Goal: Information Seeking & Learning: Compare options

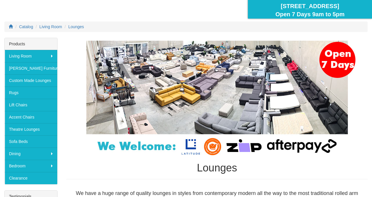
scroll to position [59, 0]
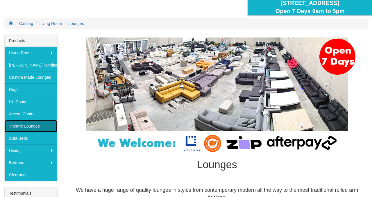
click at [28, 128] on link "Theatre Lounges" at bounding box center [31, 126] width 53 height 12
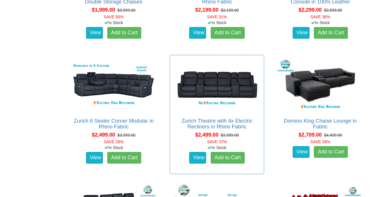
scroll to position [588, 0]
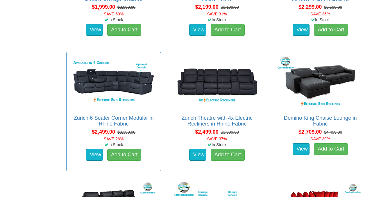
click at [131, 114] on div "Zurich 6 Seater Corner Modular in Rhino Fabric Pictured above is the Zurich 6 S…" at bounding box center [113, 111] width 95 height 119
click at [134, 120] on link "Zurich 6 Seater Corner Modular in Rhino Fabric" at bounding box center [114, 121] width 80 height 12
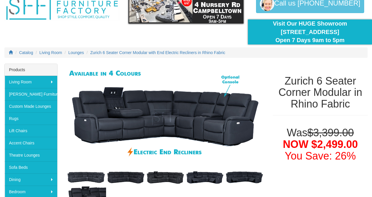
scroll to position [21, 0]
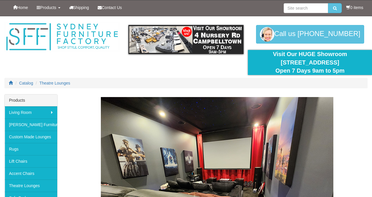
scroll to position [588, 0]
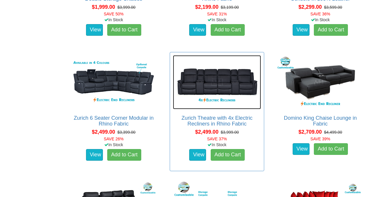
click at [226, 99] on img at bounding box center [217, 82] width 88 height 54
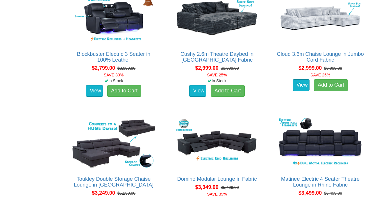
scroll to position [902, 0]
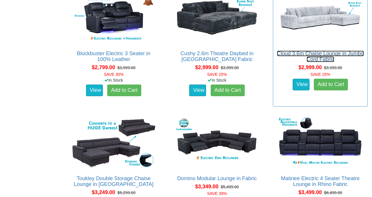
click at [310, 52] on link "Cloud 3.6m Chaise Lounge in Jumbo Cord Fabric" at bounding box center [320, 57] width 87 height 12
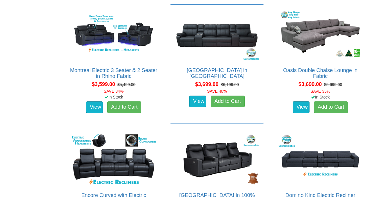
scroll to position [1134, 0]
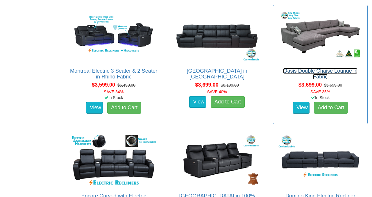
click at [306, 72] on link "Oasis Double Chaise Lounge in Fabric" at bounding box center [320, 74] width 74 height 12
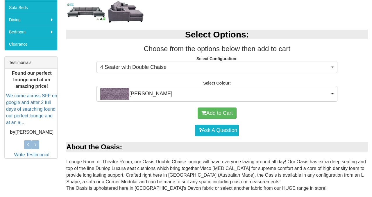
scroll to position [192, 0]
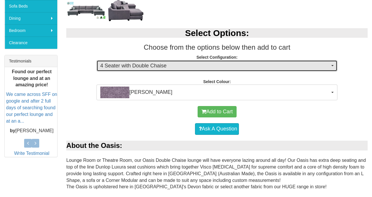
click at [211, 68] on span "4 Seater with Double Chaise" at bounding box center [214, 66] width 229 height 8
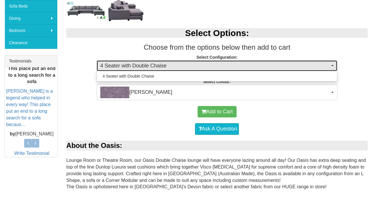
click at [210, 68] on span "4 Seater with Double Chaise" at bounding box center [214, 66] width 229 height 8
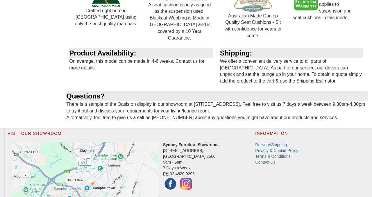
scroll to position [1066, 0]
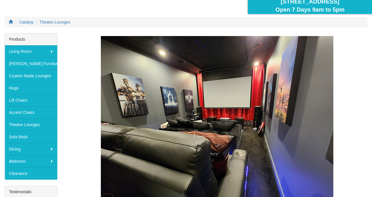
scroll to position [91, 0]
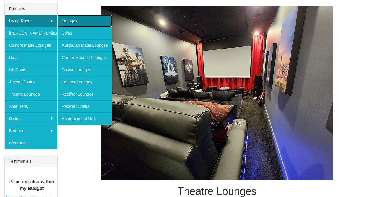
click at [75, 21] on link "Lounges" at bounding box center [84, 21] width 55 height 12
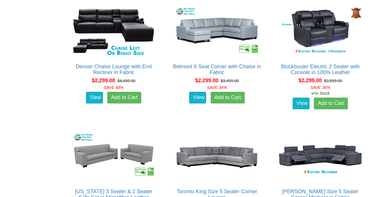
scroll to position [1095, 0]
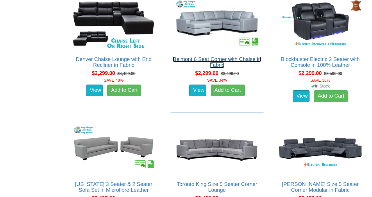
click at [223, 65] on link "Belmont 6 Seat Corner with Chaise in Fabric" at bounding box center [217, 62] width 88 height 12
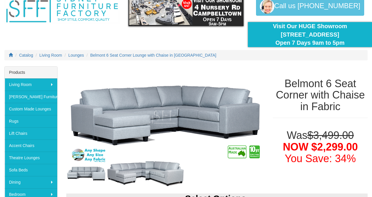
scroll to position [32, 0]
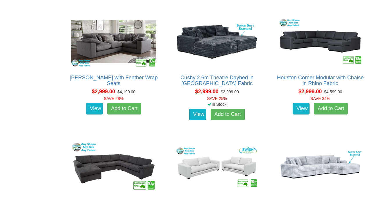
scroll to position [2076, 0]
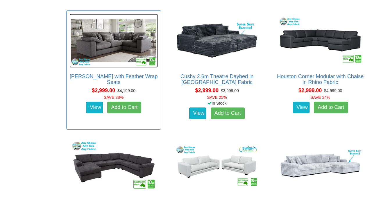
click at [125, 53] on img at bounding box center [113, 41] width 88 height 54
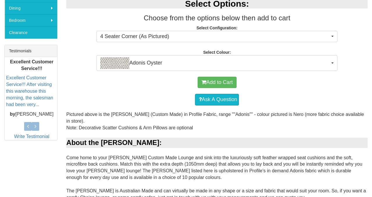
scroll to position [203, 0]
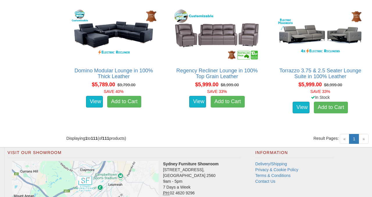
scroll to position [4882, 0]
